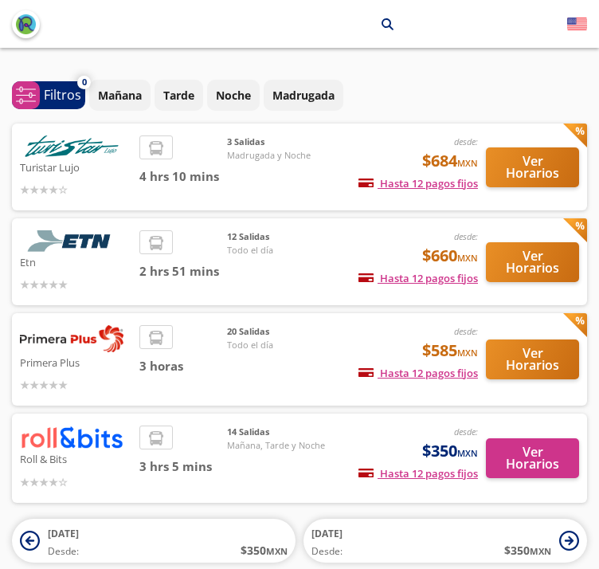
click at [237, 379] on div "20 Salidas Todo el día" at bounding box center [283, 359] width 112 height 69
click at [280, 362] on div "20 Salidas Todo el día" at bounding box center [283, 359] width 112 height 69
click at [542, 358] on button "Ver Horarios" at bounding box center [532, 359] width 93 height 40
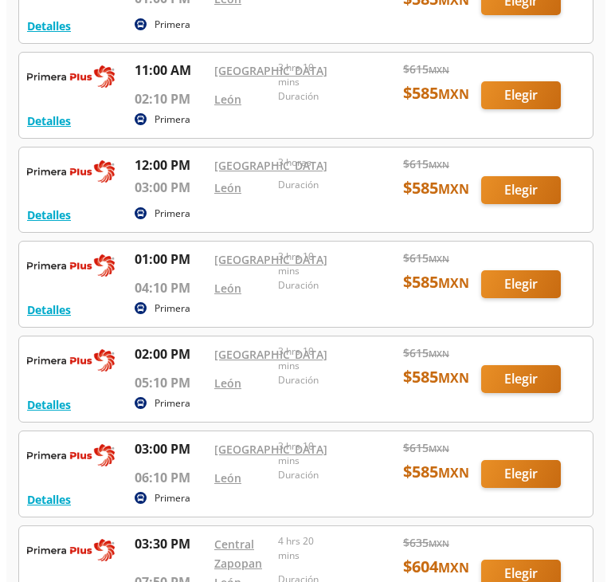
scroll to position [847, 0]
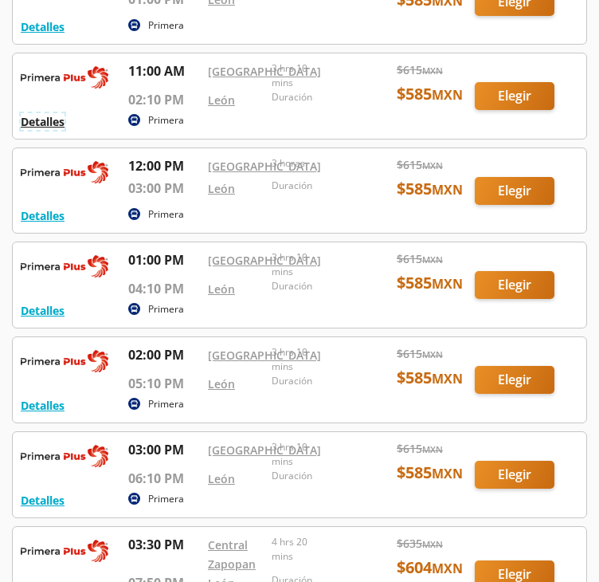
click at [57, 130] on button "Detalles" at bounding box center [43, 121] width 44 height 17
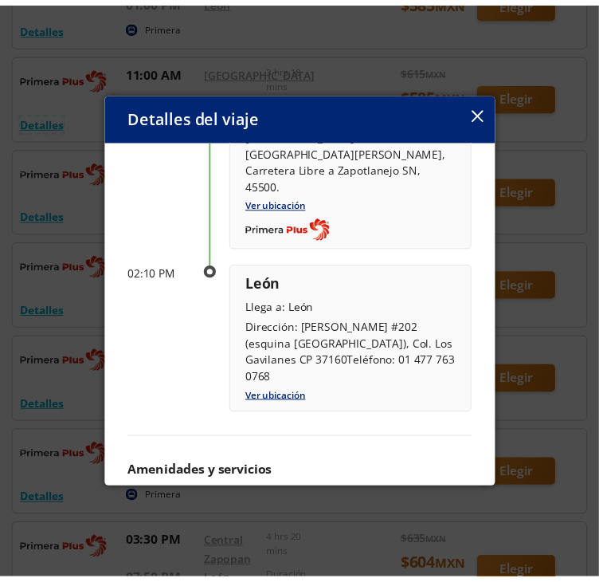
scroll to position [216, 0]
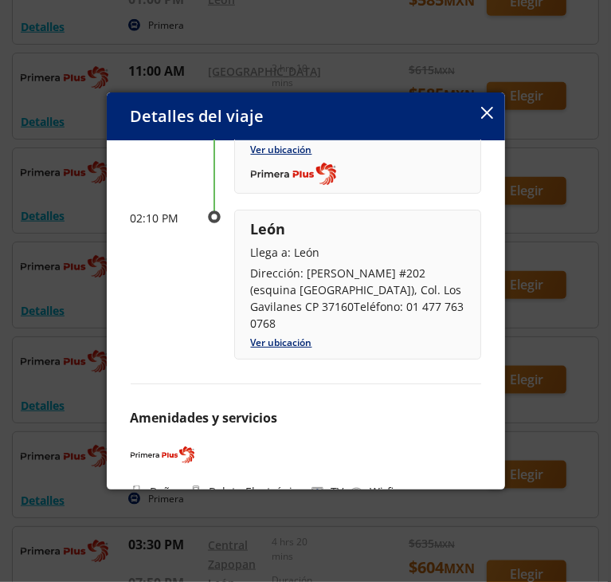
click at [481, 115] on icon "button" at bounding box center [487, 113] width 12 height 12
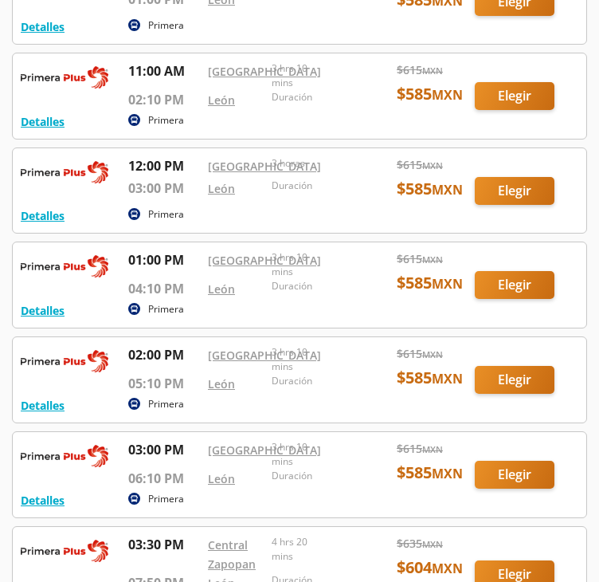
click at [282, 233] on div at bounding box center [300, 190] width 574 height 84
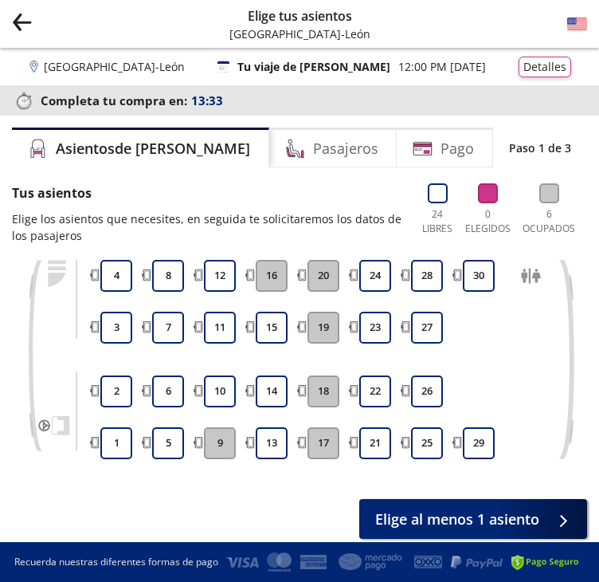
click at [22, 20] on icon "Group 9 Created with Sketch." at bounding box center [22, 22] width 20 height 20
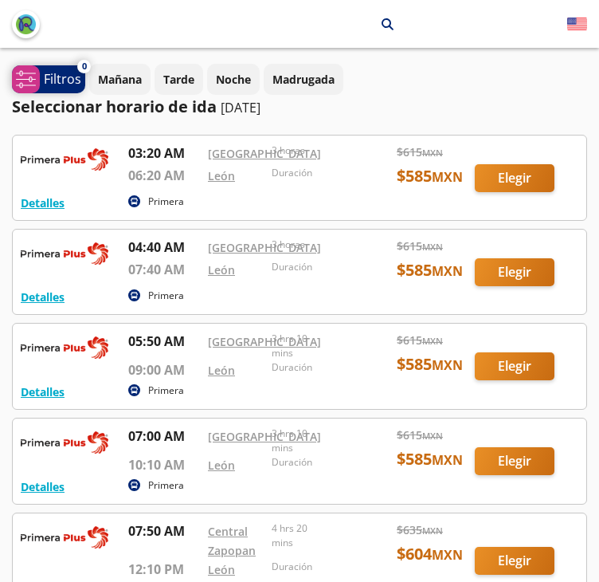
click at [67, 88] on span "system-uicons:filtering Filtros" at bounding box center [48, 79] width 73 height 28
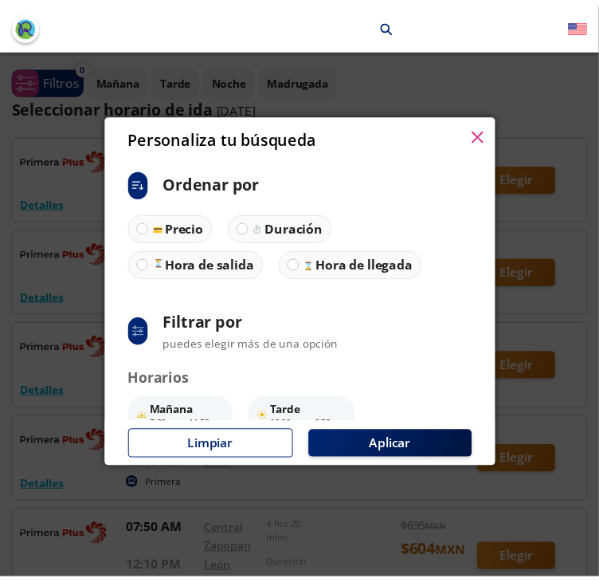
scroll to position [131, 0]
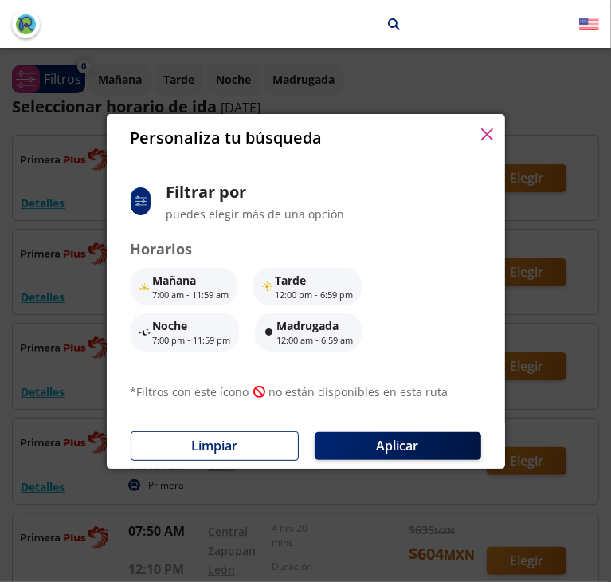
click at [483, 141] on button "button" at bounding box center [487, 135] width 12 height 19
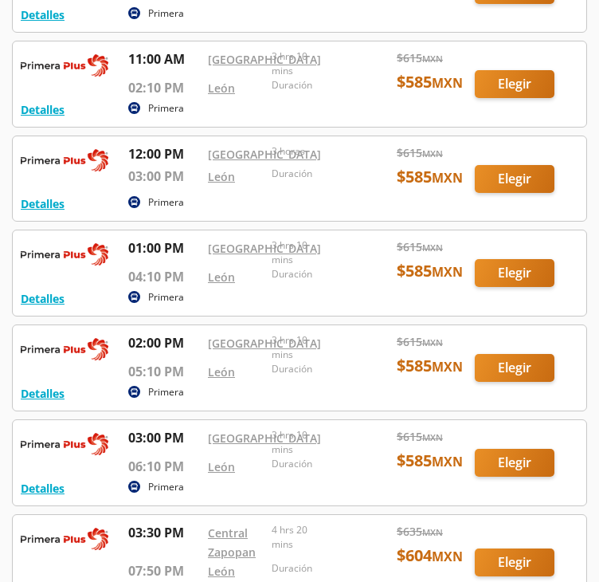
scroll to position [851, 0]
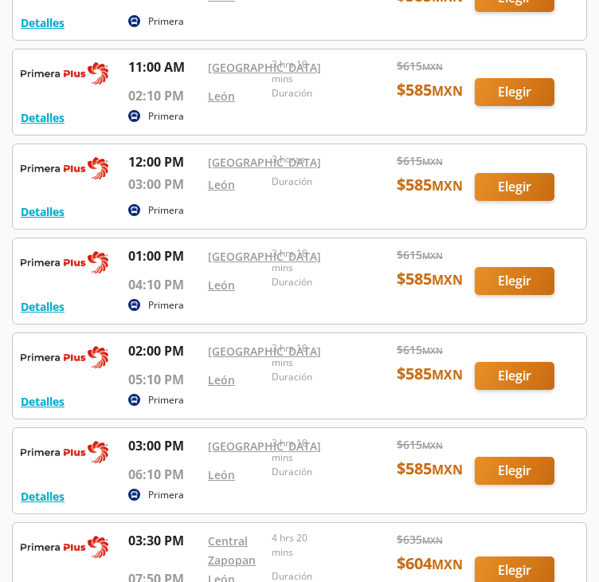
click at [329, 135] on div at bounding box center [300, 91] width 574 height 85
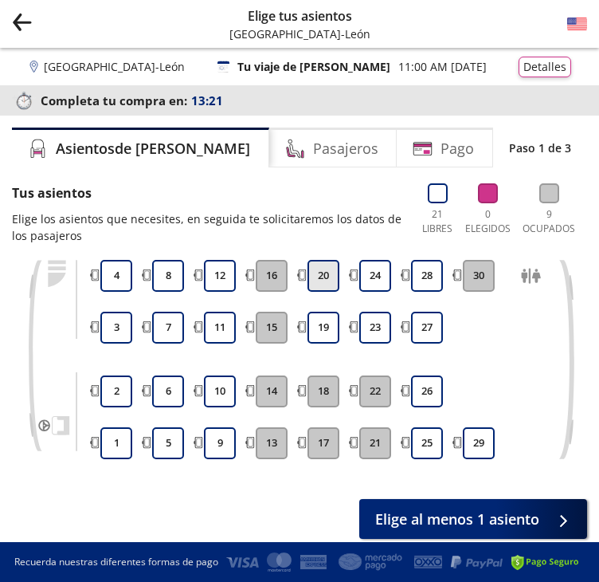
click at [325, 282] on button "20" at bounding box center [324, 276] width 32 height 32
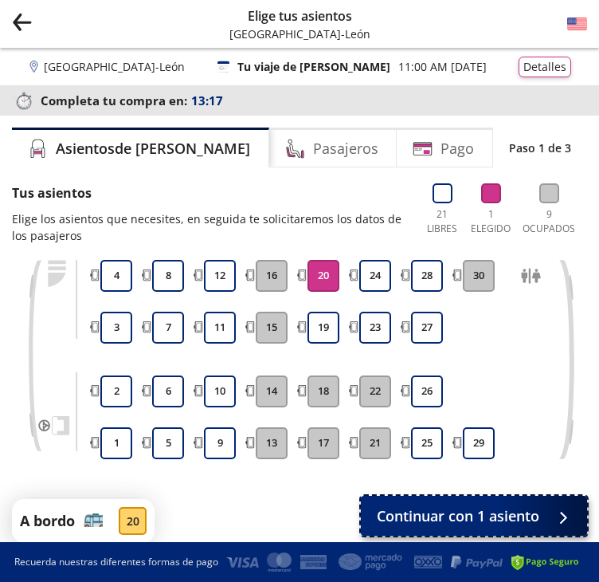
click at [490, 512] on span "Continuar con 1 asiento" at bounding box center [458, 516] width 163 height 22
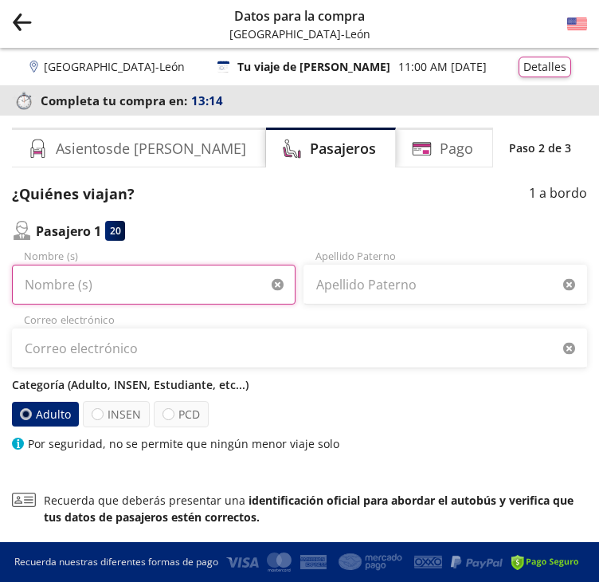
click at [186, 280] on input "Nombre (s)" at bounding box center [154, 285] width 284 height 40
type input "LAura noyoltzi"
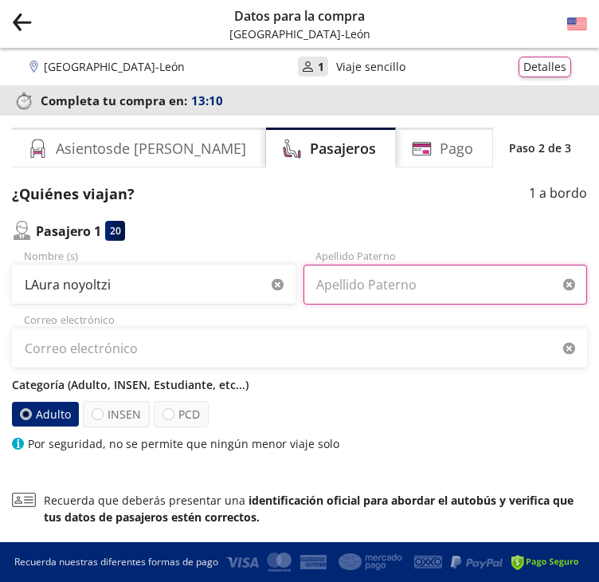
type input "[PERSON_NAME]"
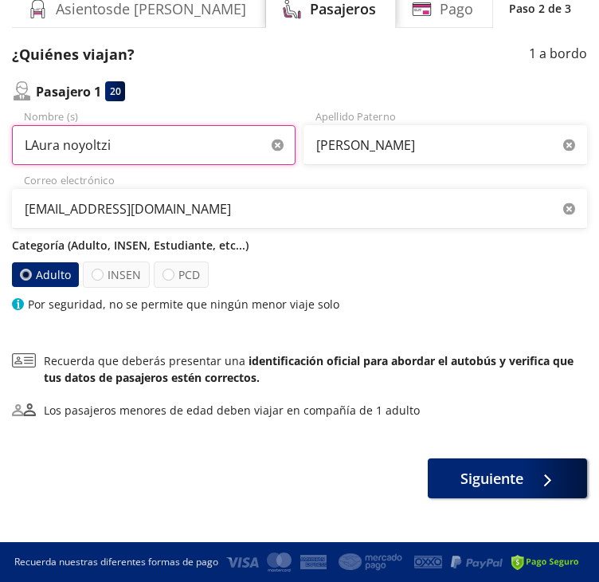
scroll to position [155, 0]
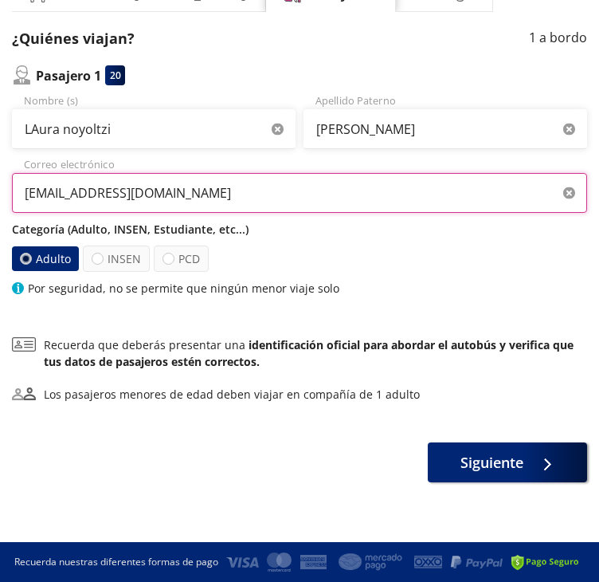
click at [124, 193] on input "[EMAIL_ADDRESS][DOMAIN_NAME]" at bounding box center [299, 193] width 575 height 40
type input "[EMAIL_ADDRESS][DOMAIN_NAME]"
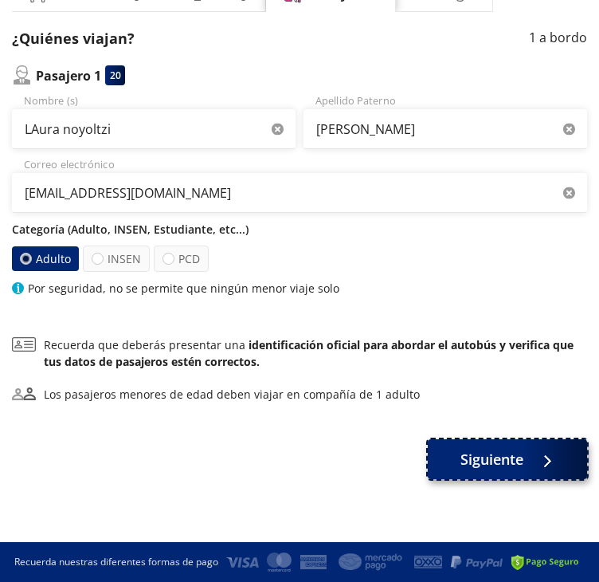
click at [520, 465] on span "Siguiente" at bounding box center [492, 460] width 63 height 22
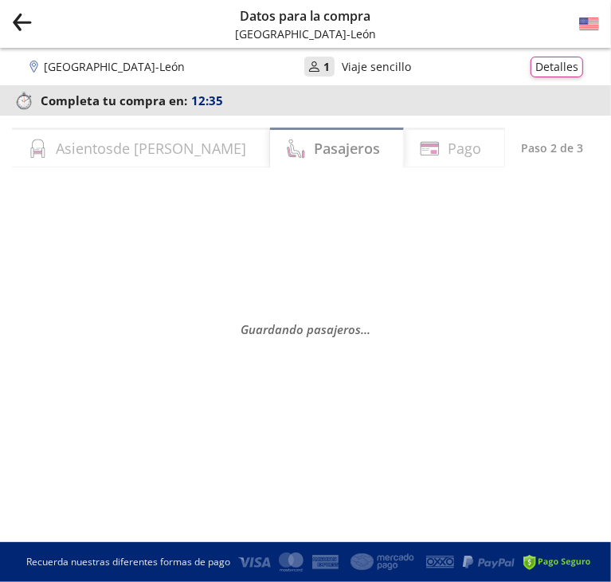
select select "MX"
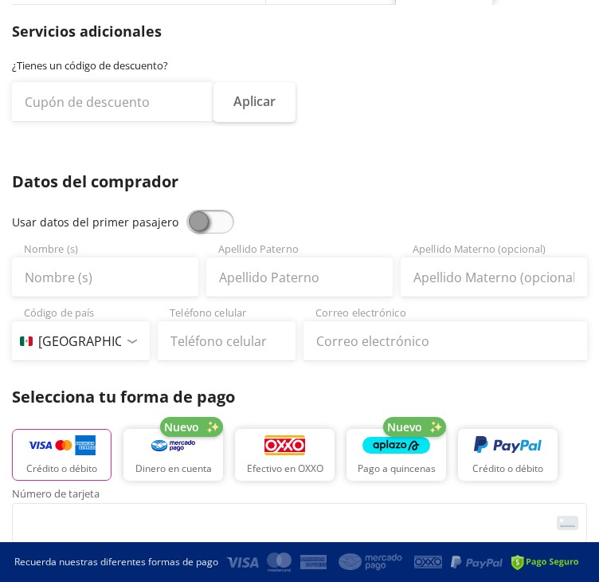
scroll to position [163, 0]
click at [193, 219] on span at bounding box center [210, 222] width 48 height 24
click at [186, 210] on input "checkbox" at bounding box center [186, 210] width 0 height 0
type input "LAura noyoltzi"
type input "[PERSON_NAME]"
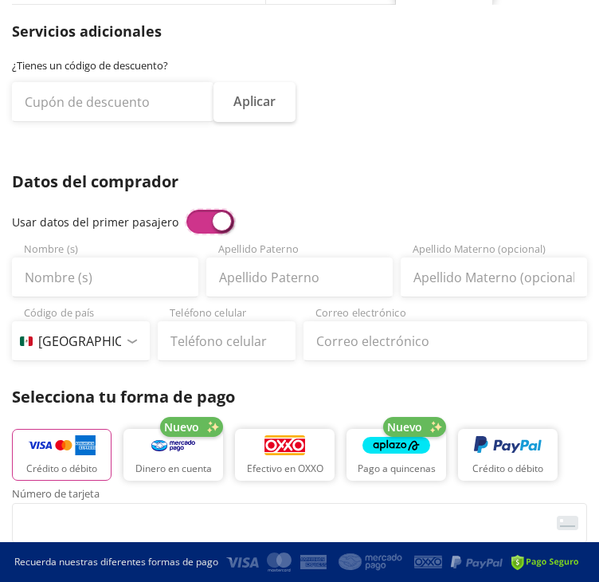
type input "[EMAIL_ADDRESS][DOMAIN_NAME]"
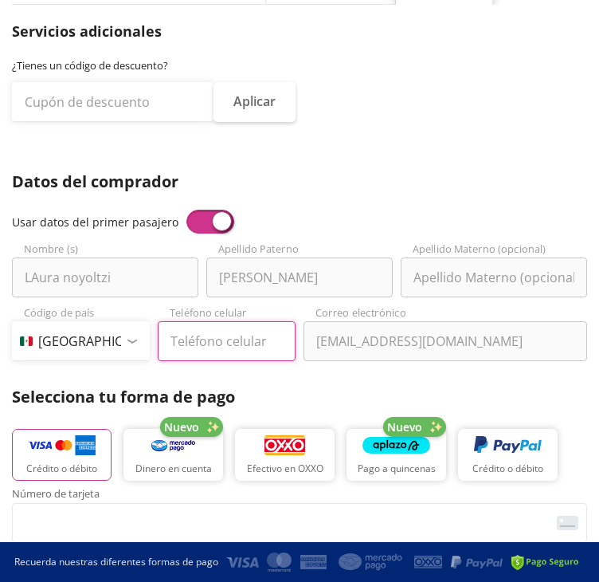
click at [253, 339] on input "Teléfono celular" at bounding box center [227, 341] width 138 height 40
type input "733 114 4859"
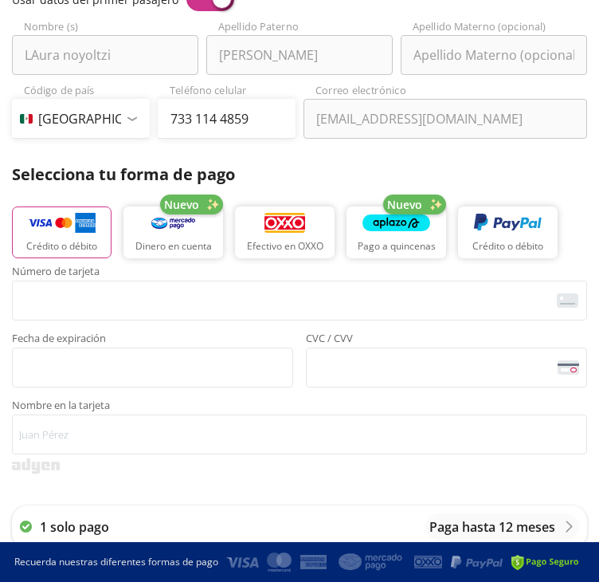
scroll to position [418, 0]
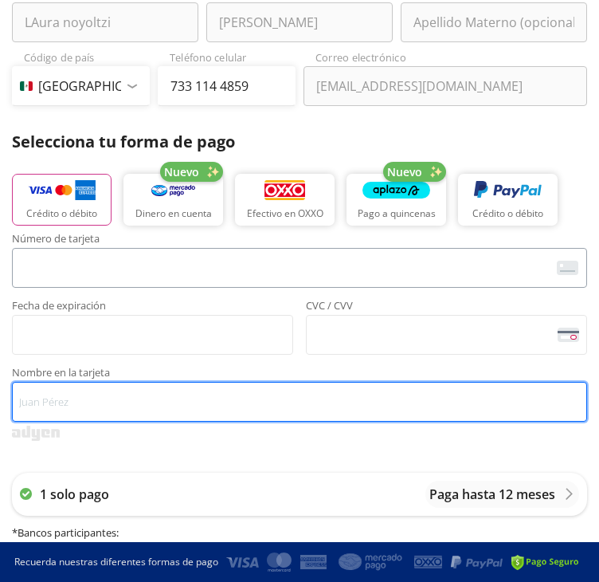
type input "[PERSON_NAME] C"
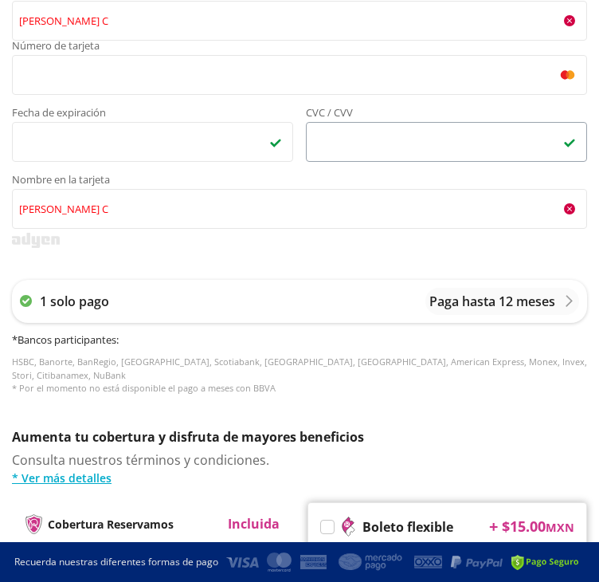
scroll to position [802, 0]
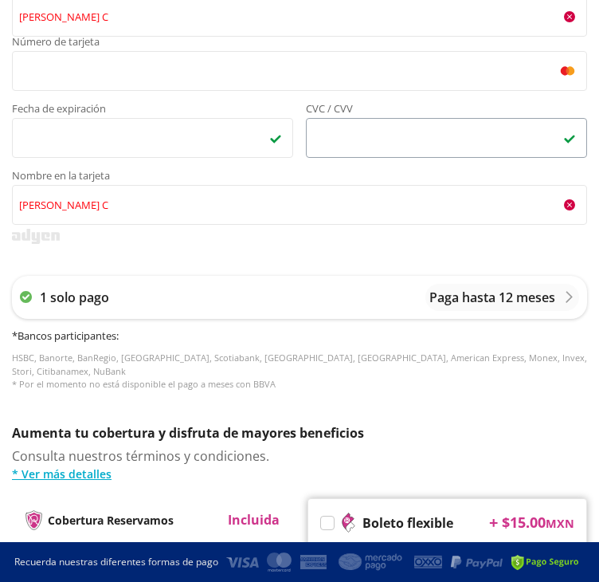
click at [371, 260] on div "1 solo pago Paga hasta 12 meses * Bancos participantes : HSBC, Banorte, BanRegi…" at bounding box center [299, 333] width 575 height 147
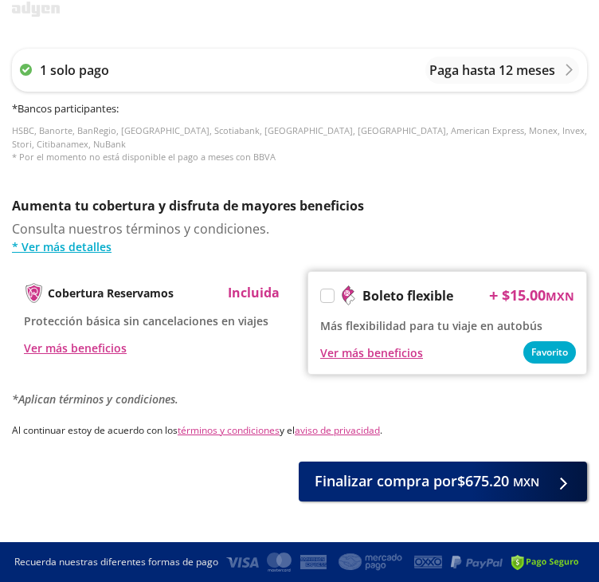
scroll to position [1035, 0]
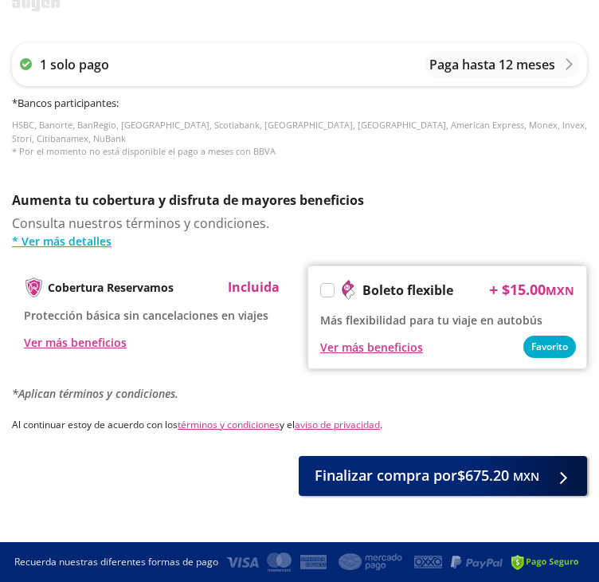
click at [239, 277] on p "Incluida" at bounding box center [254, 286] width 52 height 19
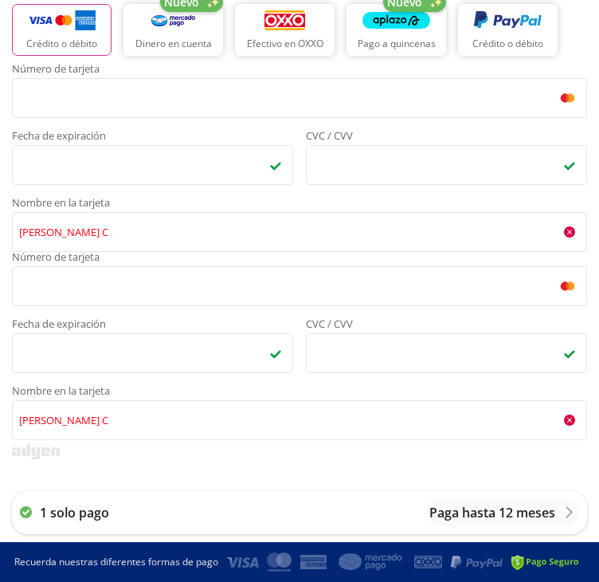
scroll to position [0, 0]
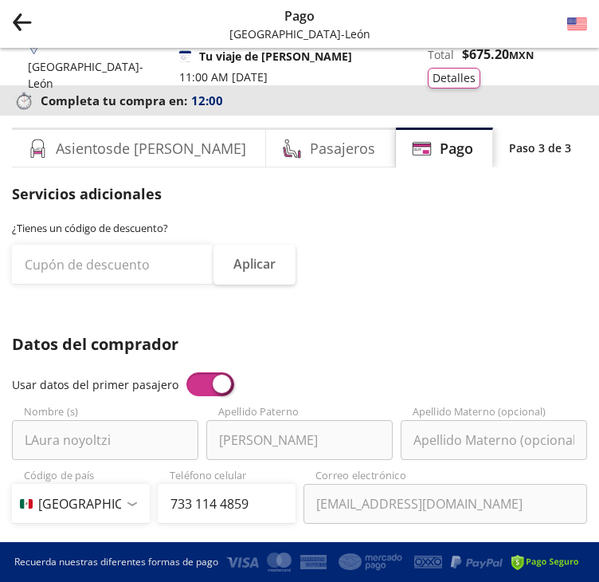
click at [18, 24] on icon "back" at bounding box center [17, 26] width 7 height 9
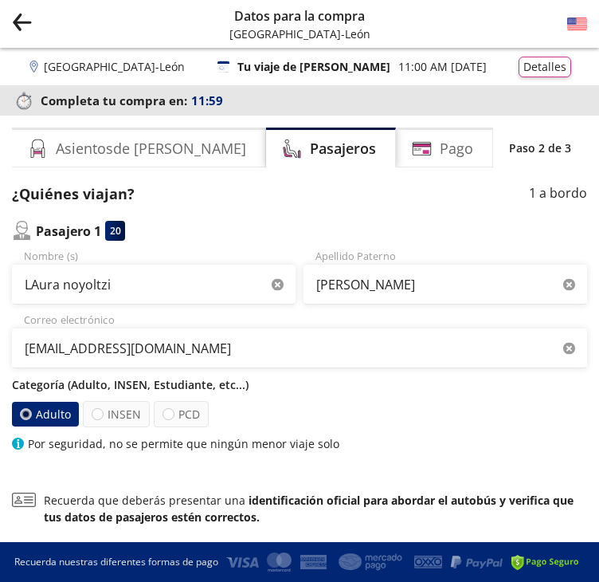
click at [18, 24] on icon "back" at bounding box center [17, 26] width 7 height 9
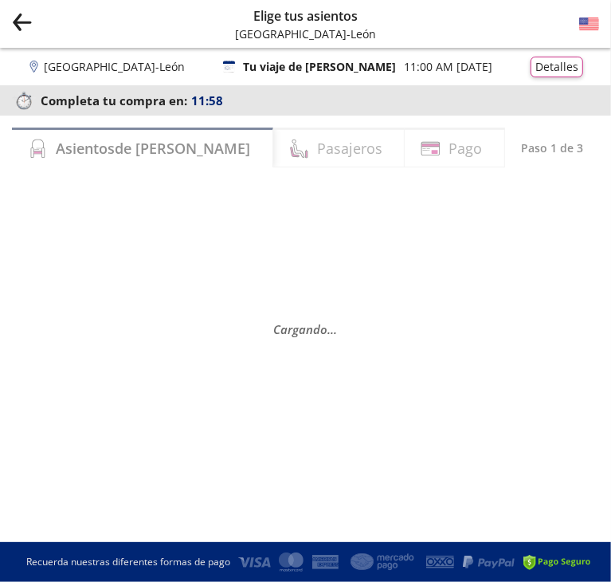
click at [18, 24] on icon "back" at bounding box center [17, 26] width 7 height 9
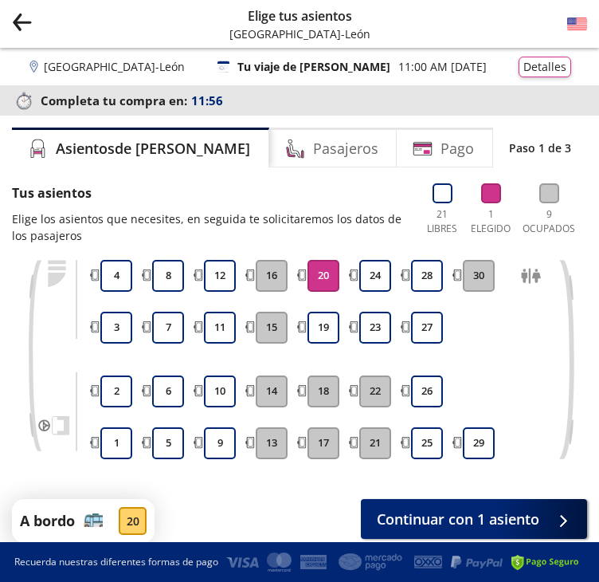
click at [18, 24] on icon "back" at bounding box center [17, 26] width 7 height 9
